Goal: Task Accomplishment & Management: Manage account settings

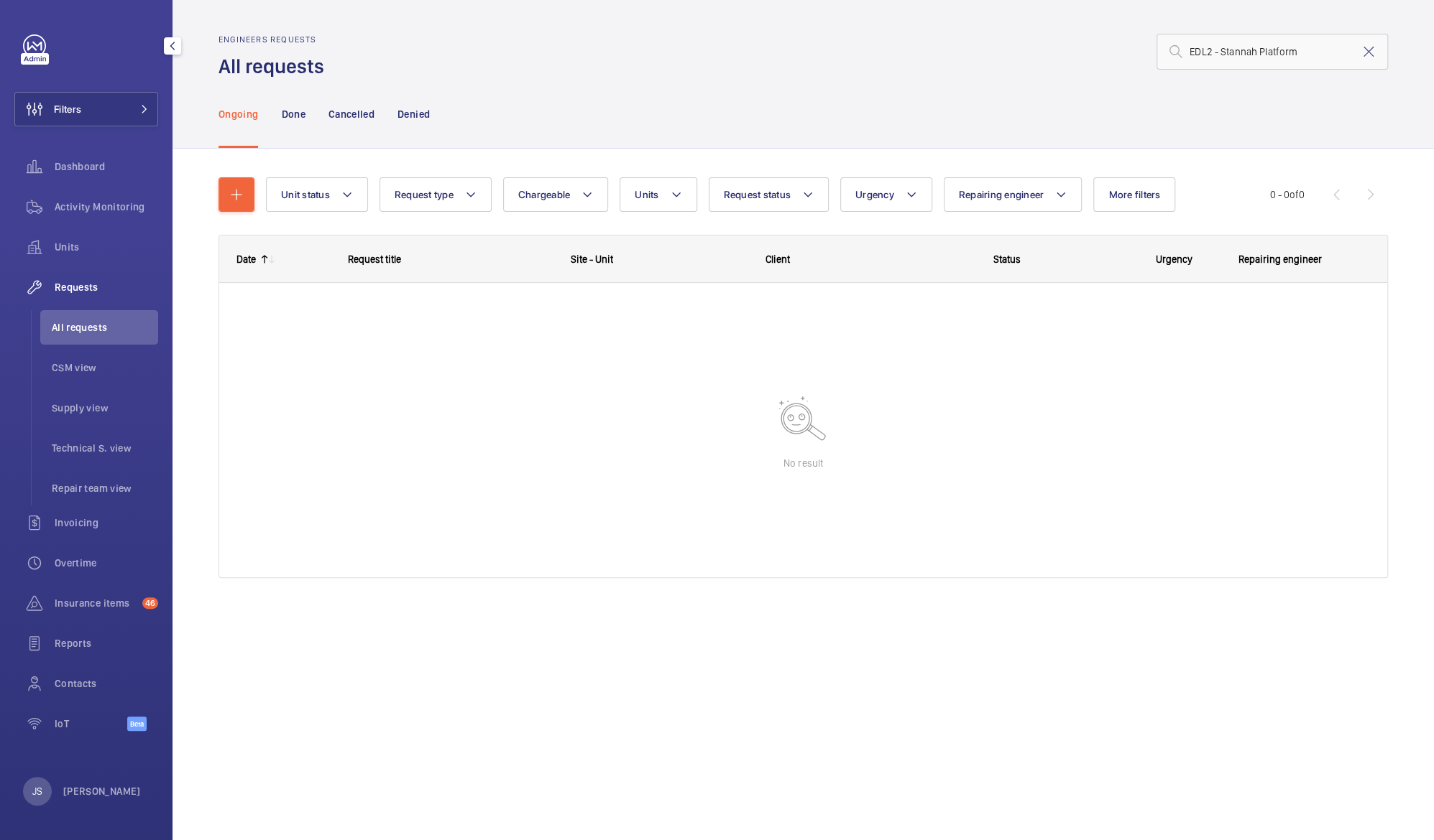
click at [71, 330] on span "All requests" at bounding box center [105, 328] width 107 height 15
click at [86, 254] on span "Units" at bounding box center [106, 247] width 103 height 15
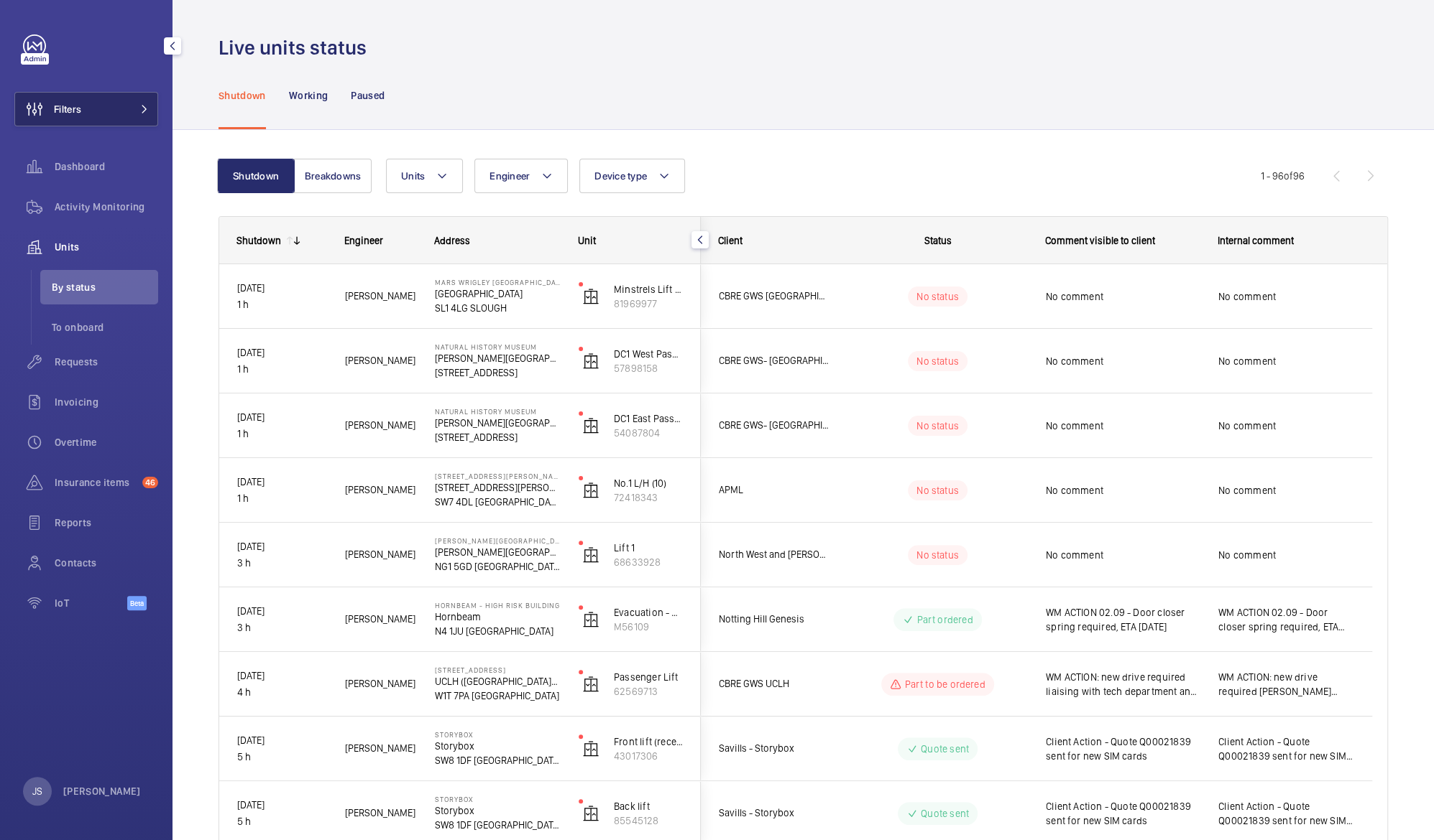
click at [81, 120] on span "Filters" at bounding box center [48, 109] width 66 height 34
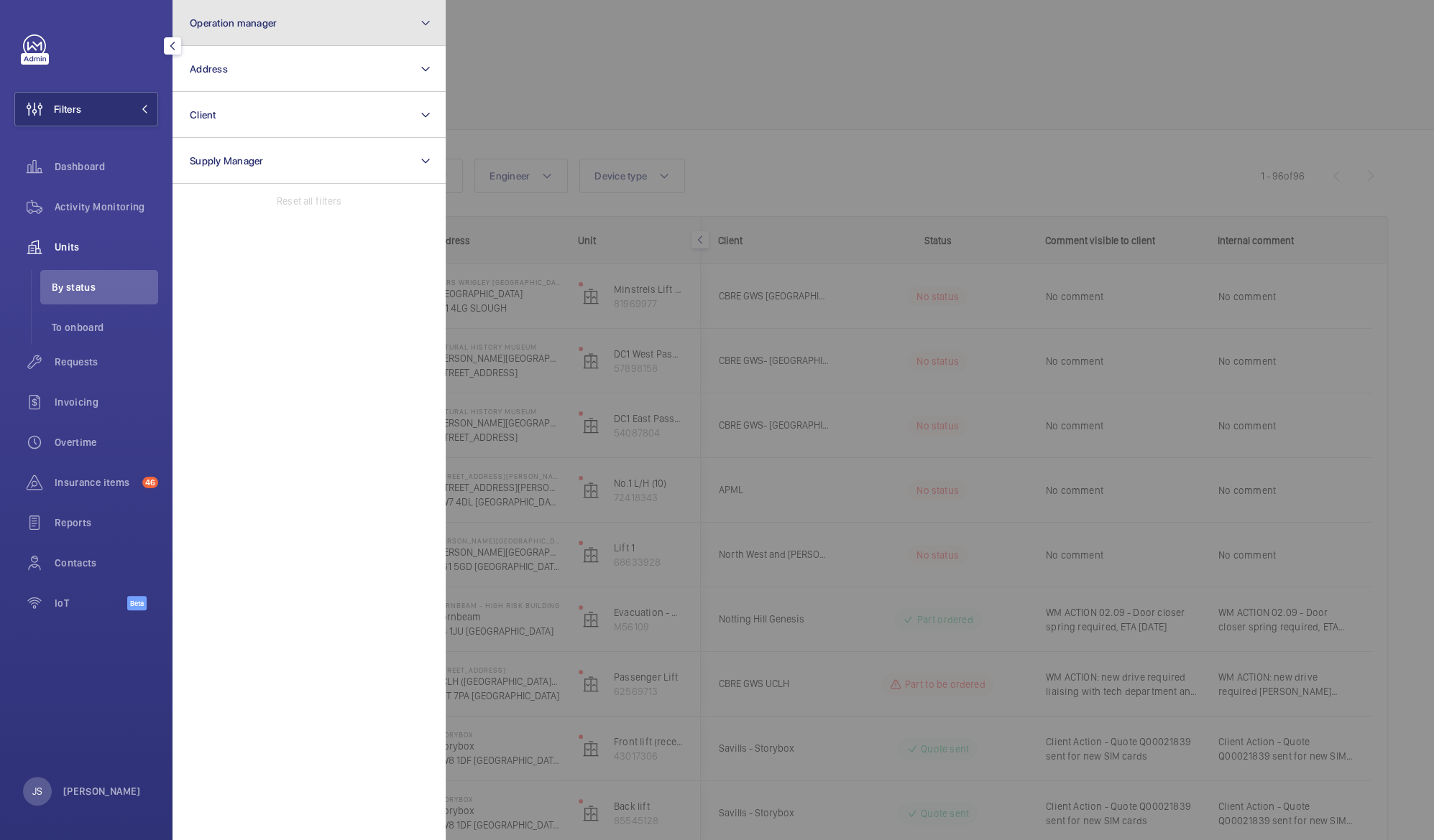
click at [225, 34] on button "Operation manager" at bounding box center [309, 22] width 273 height 46
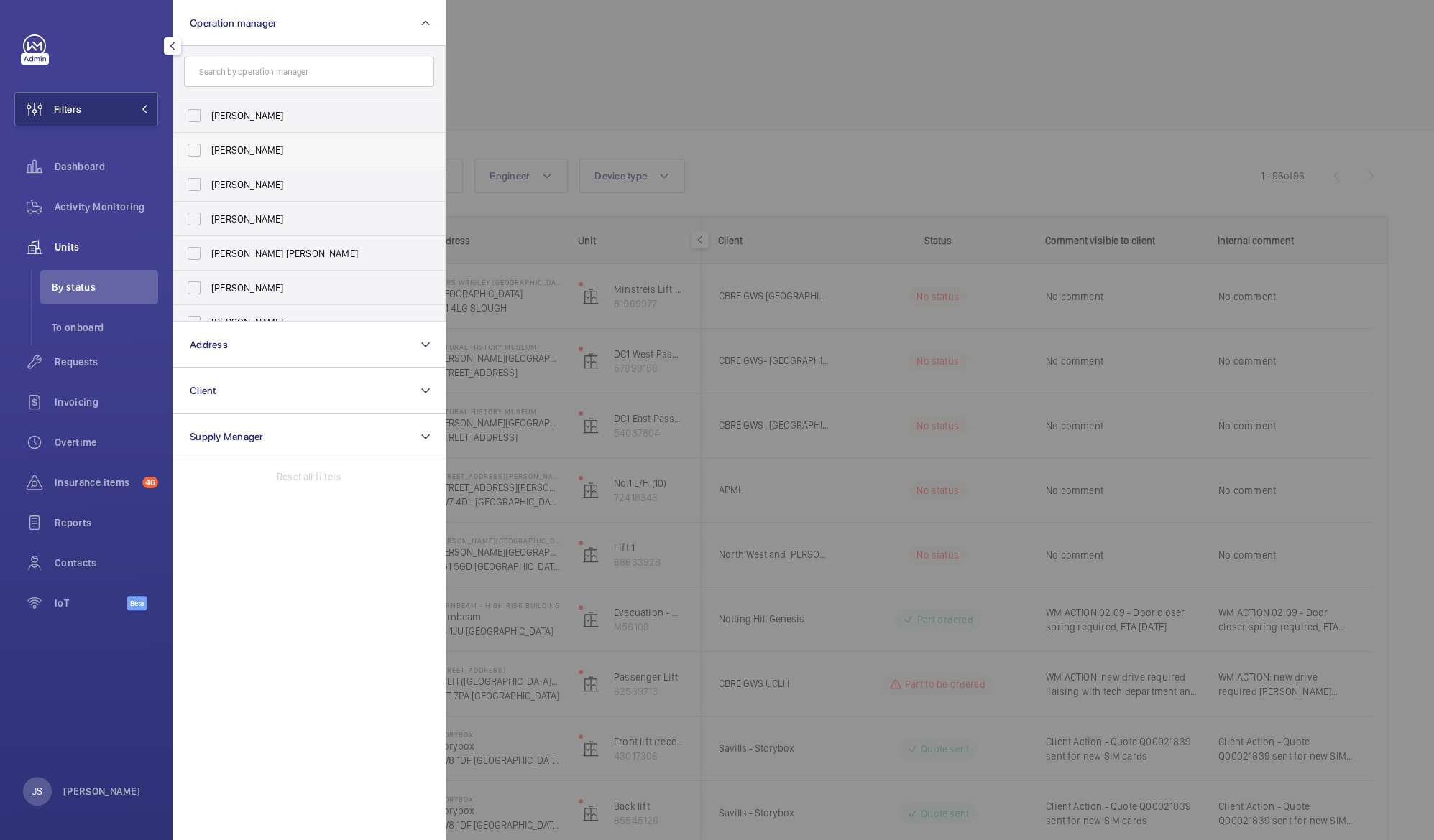
click at [235, 149] on span "[PERSON_NAME]" at bounding box center [311, 150] width 198 height 15
click at [208, 149] on input "[PERSON_NAME]" at bounding box center [194, 150] width 28 height 28
checkbox input "true"
click at [551, 75] on div at bounding box center [1162, 420] width 1434 height 840
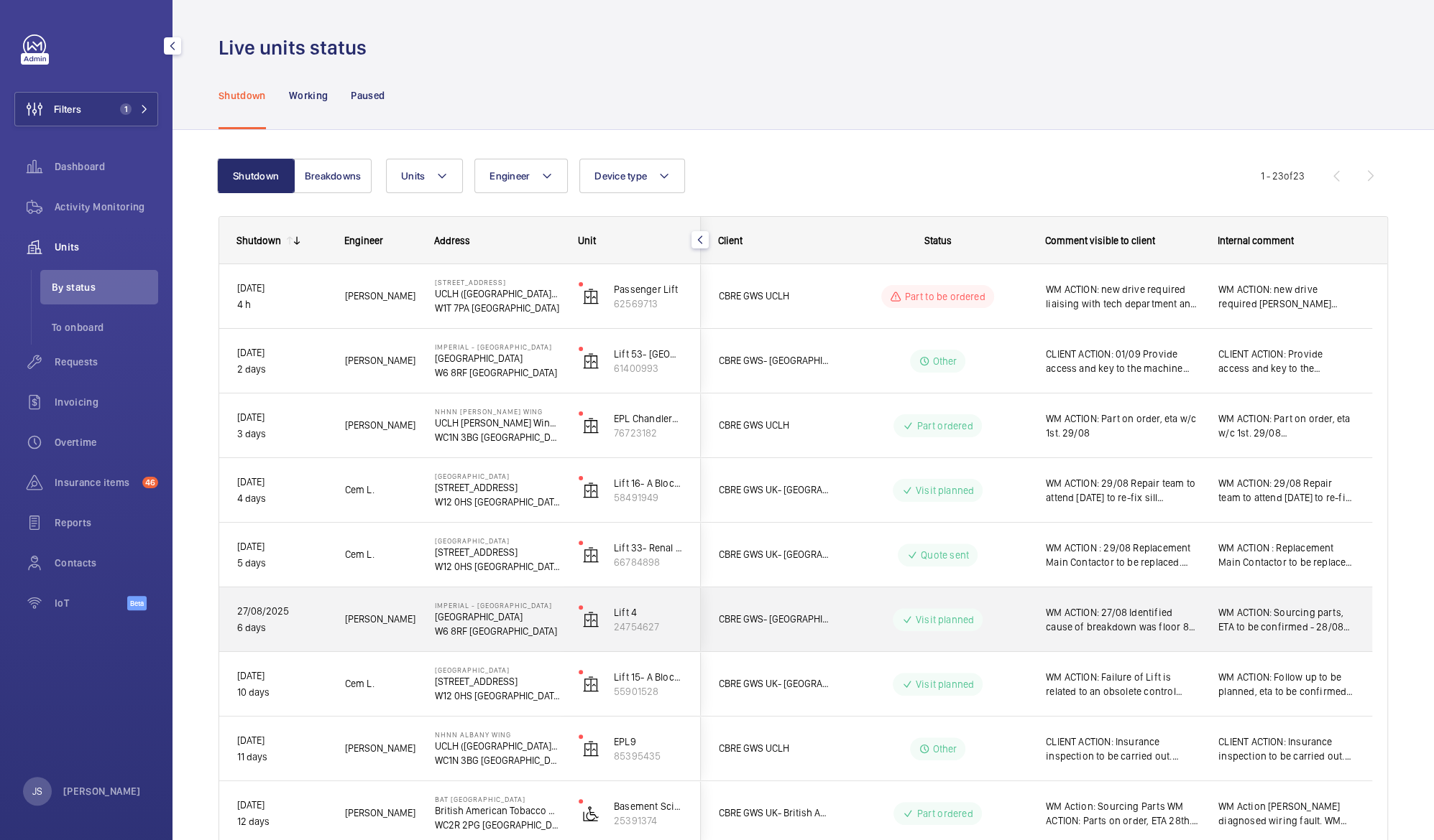
click at [1088, 614] on span "WM ACTION: 27/08 Identified cause of breakdown was floor 8 pick up roller assem…" at bounding box center [1123, 619] width 154 height 28
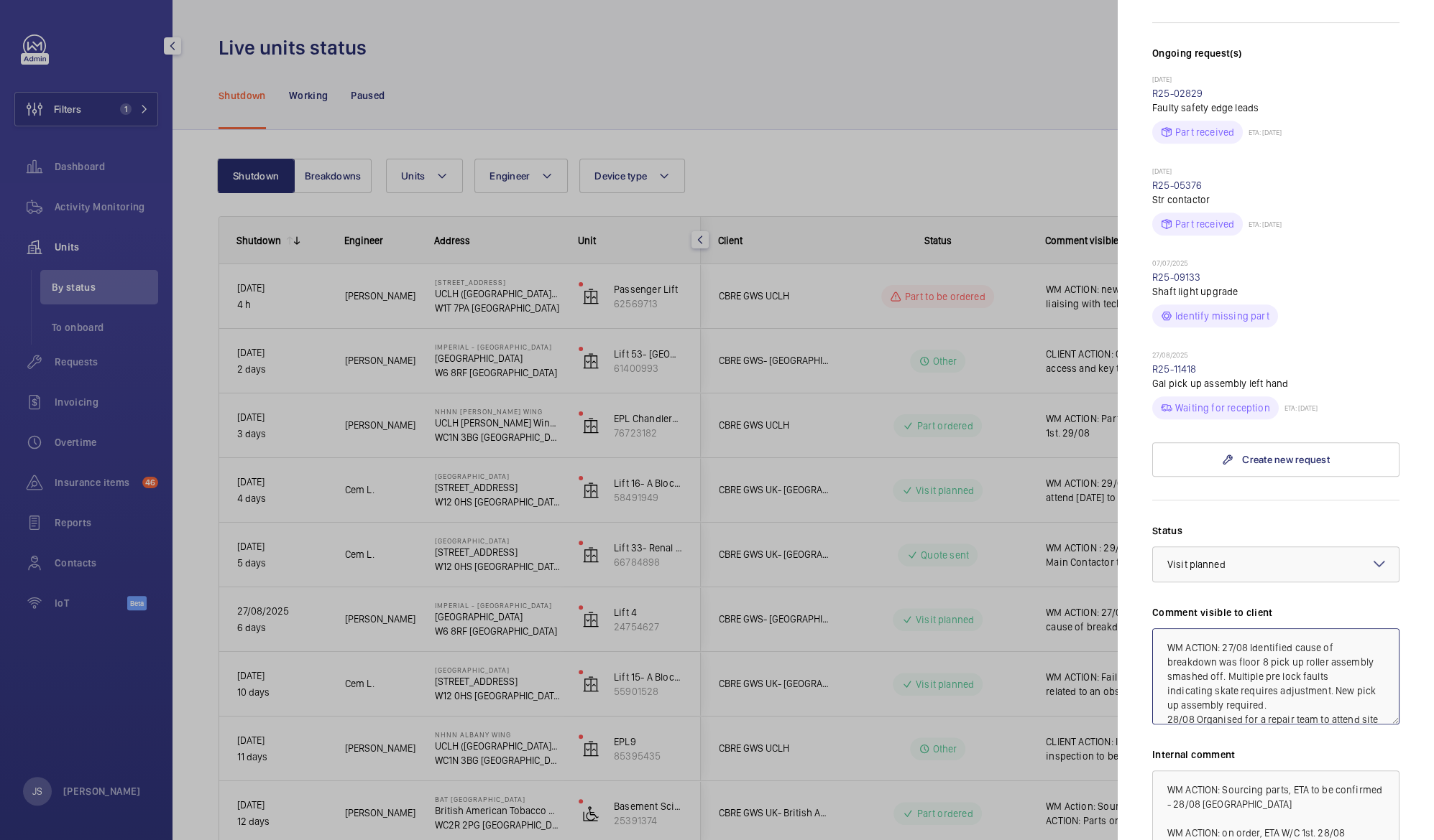
scroll to position [38, 0]
click at [1375, 671] on textarea "WM ACTION: 27/08 Identified cause of breakdown was floor 8 pick up roller assem…" at bounding box center [1275, 677] width 247 height 96
click at [1353, 670] on textarea "WM ACTION: 27/08 Identified cause of breakdown was floor 8 pick up roller assem…" at bounding box center [1275, 677] width 247 height 96
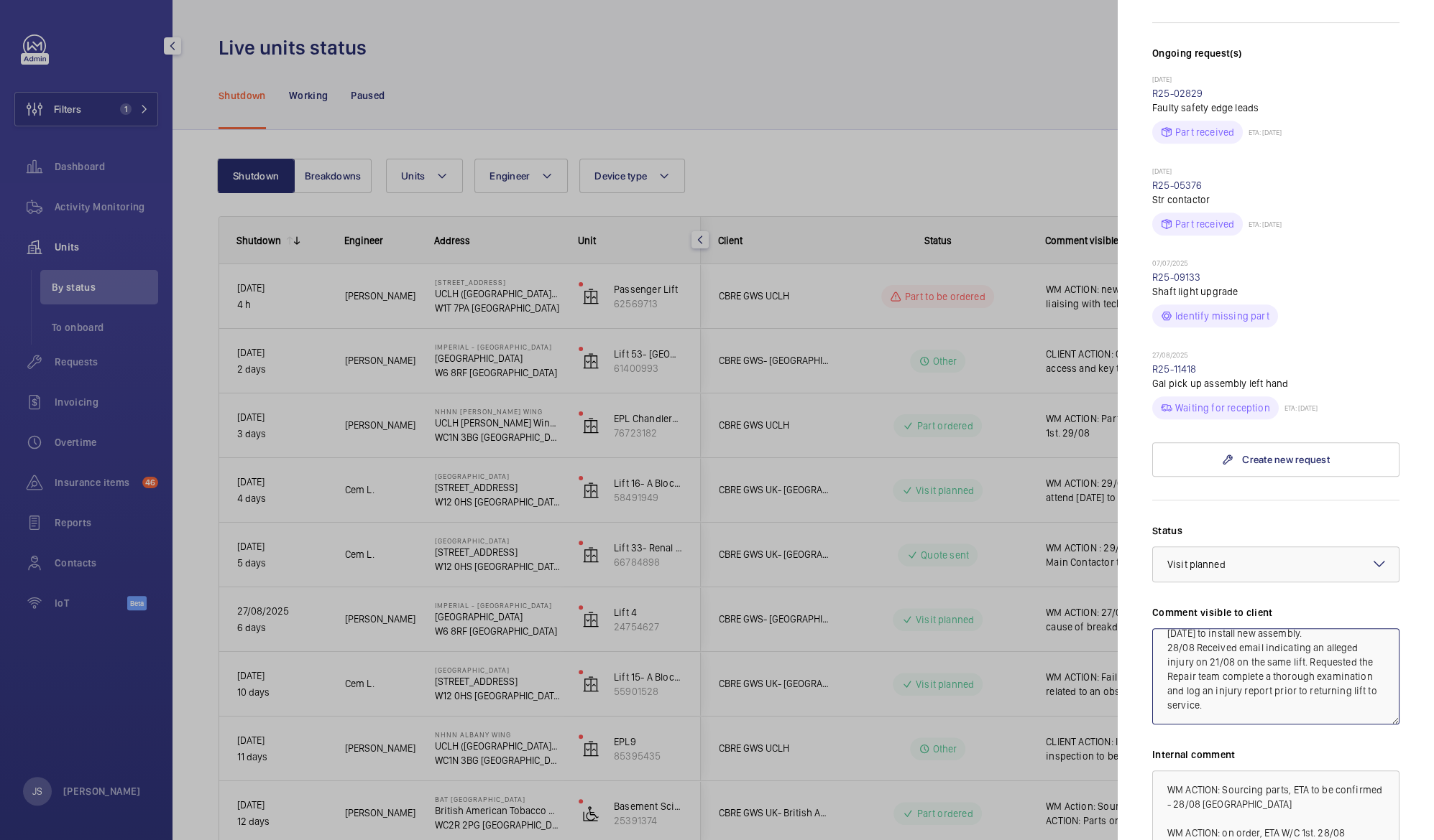
click at [1373, 662] on textarea "WM ACTION: 27/08 Identified cause of breakdown was floor 8 pick up roller assem…" at bounding box center [1275, 677] width 247 height 96
click at [1186, 628] on textarea "WM ACTION: 27/08 Identified cause of breakdown was floor 8 pick up roller assem…" at bounding box center [1275, 677] width 247 height 96
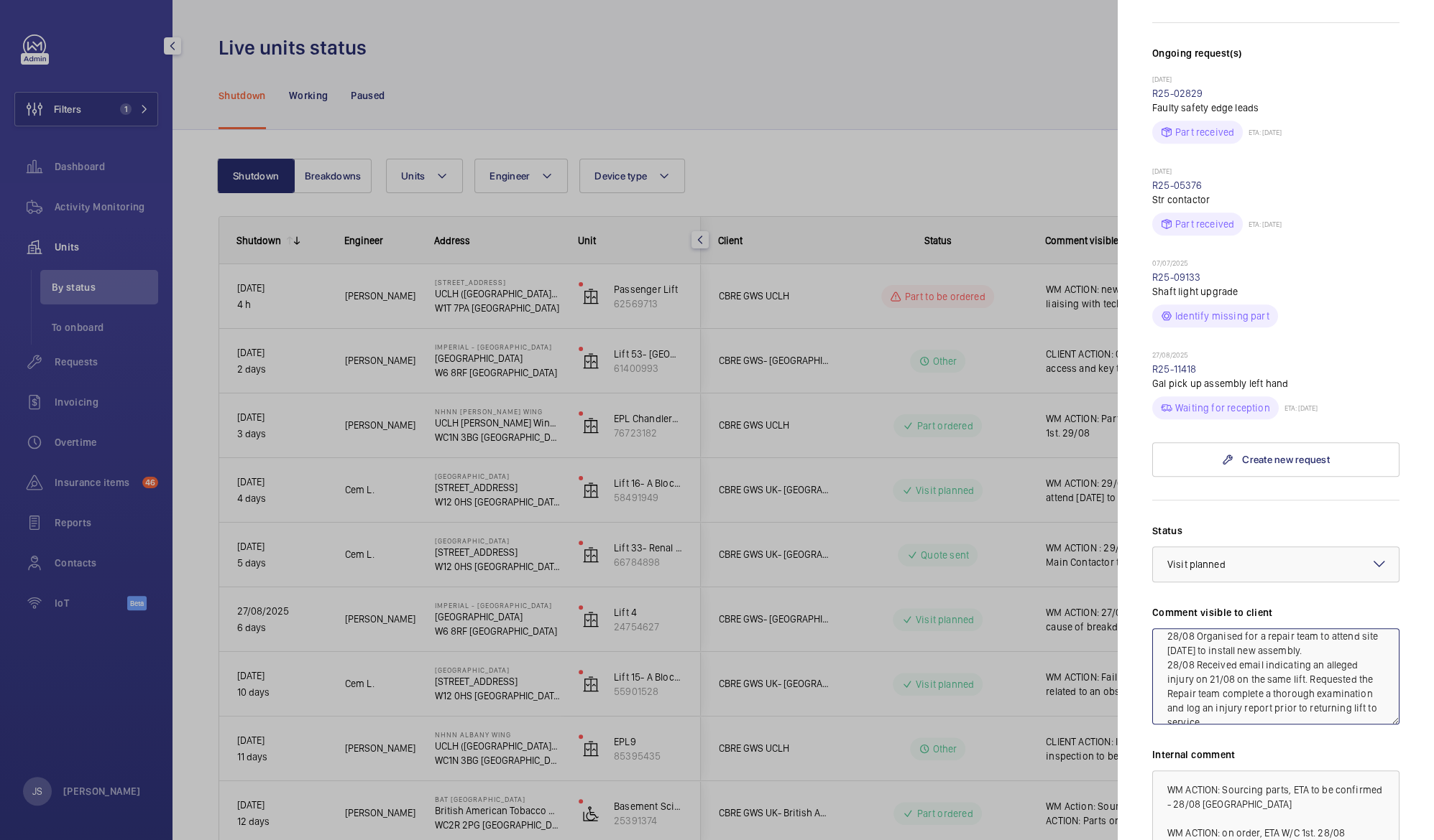
type textarea "WM ACTION: 27/08 Identified cause of breakdown was floor 8 pick up roller assem…"
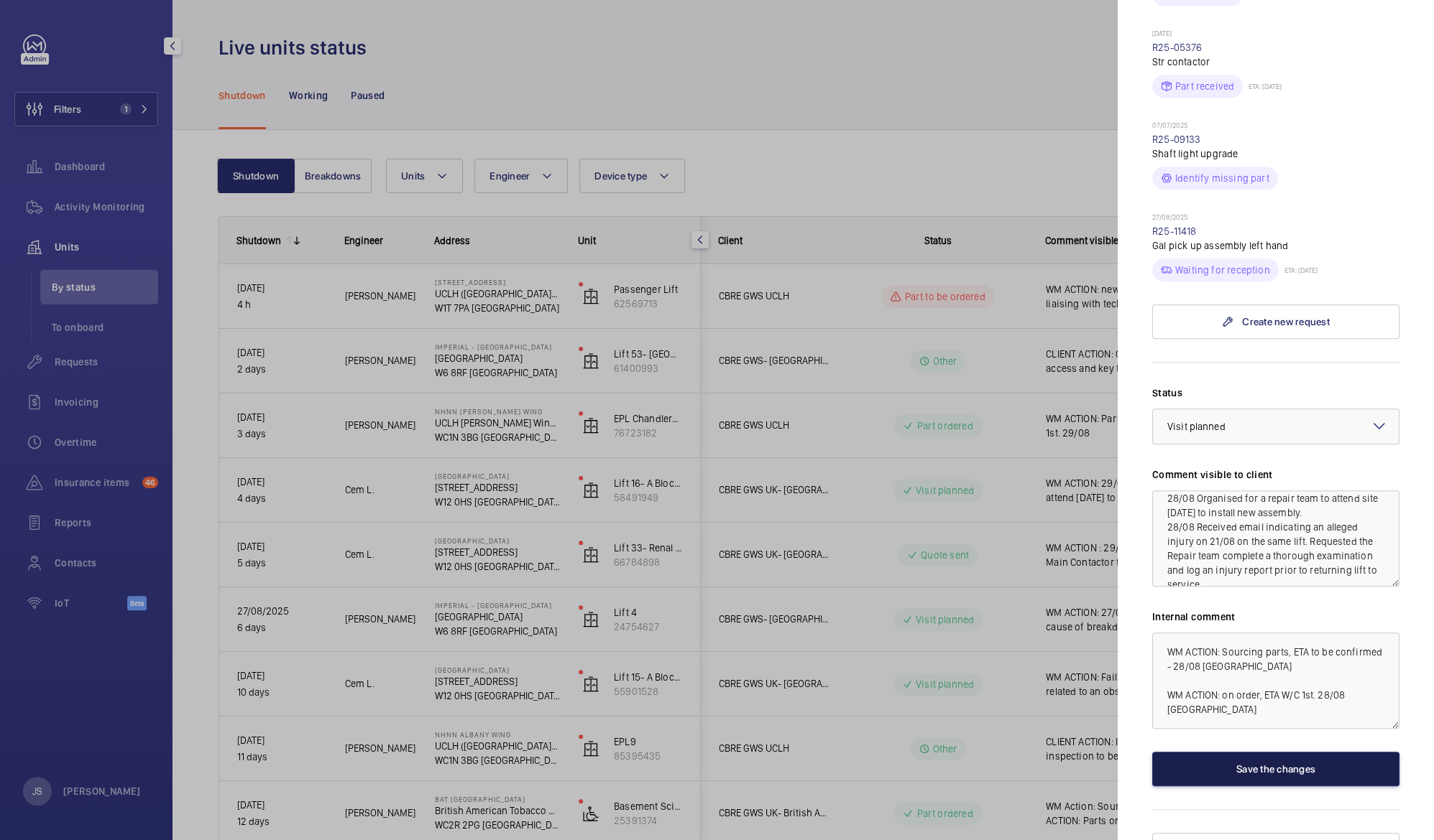
click at [1294, 752] on button "Save the changes" at bounding box center [1275, 769] width 247 height 34
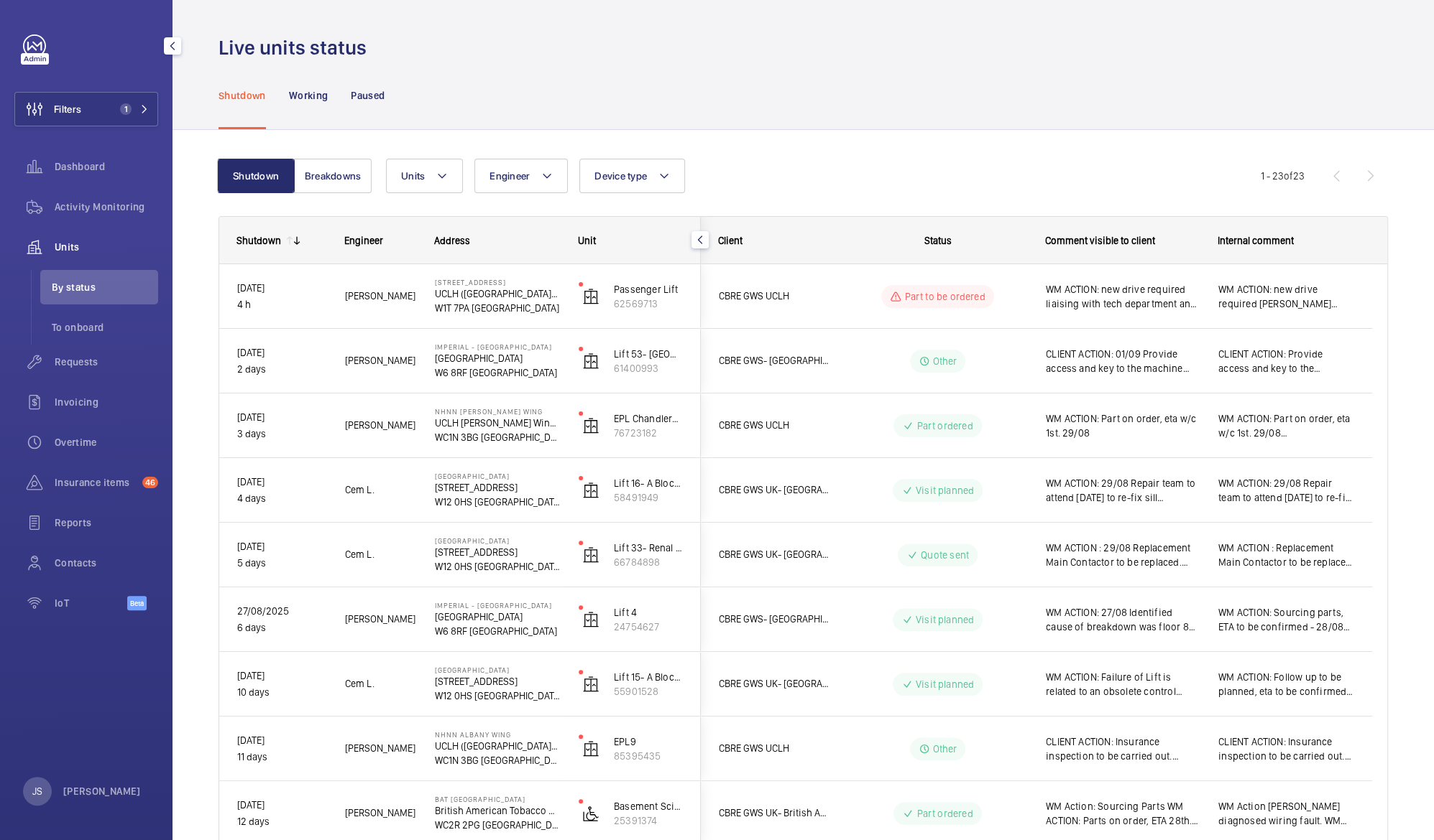
scroll to position [0, 0]
